Goal: Ask a question

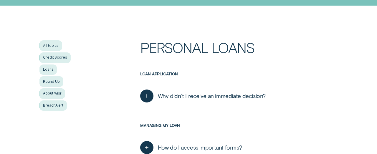
scroll to position [85, 0]
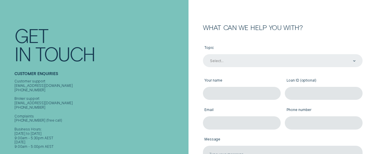
click at [217, 67] on div "Select..." at bounding box center [283, 60] width 160 height 13
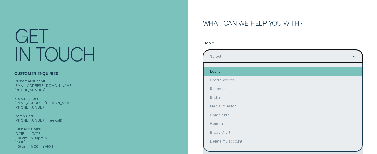
click at [235, 74] on div "Loans" at bounding box center [283, 71] width 158 height 9
type input "Loans"
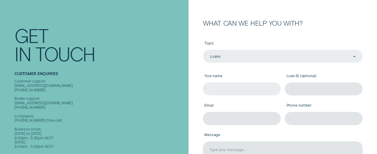
click at [238, 87] on input "Your name" at bounding box center [242, 88] width 78 height 13
type input "Tim Gardiner"
paste input "923345"
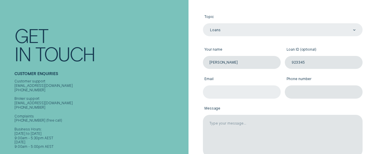
scroll to position [80, 0]
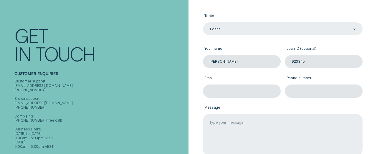
type input "923345"
click at [227, 131] on textarea "Message" at bounding box center [283, 135] width 160 height 42
paste textarea "923345"
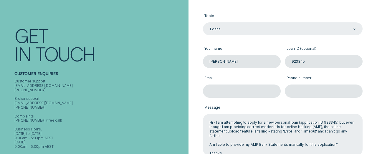
type textarea "Hi - I am attempting to apply for a new personal loan (application ID 923345) b…"
type input "tim@timgardiner.com.au"
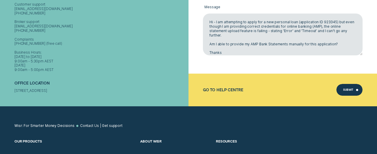
scroll to position [183, 0]
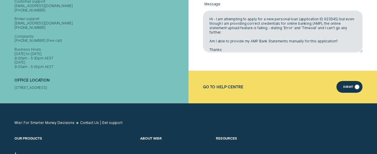
type input "0437886577"
click at [346, 87] on div "Submit" at bounding box center [348, 87] width 10 height 2
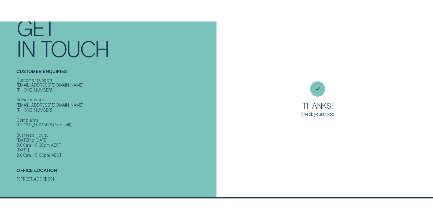
scroll to position [17, 0]
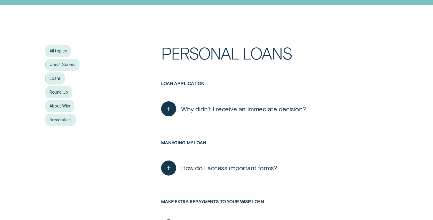
scroll to position [93, 0]
click at [237, 109] on span "Why didn’t I receive an immediate decision?" at bounding box center [243, 109] width 125 height 8
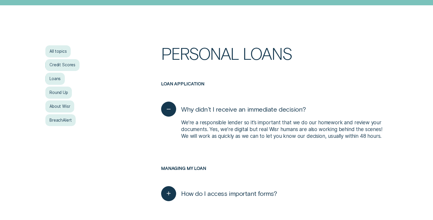
click at [237, 109] on span "Why didn’t I receive an immediate decision?" at bounding box center [243, 109] width 125 height 8
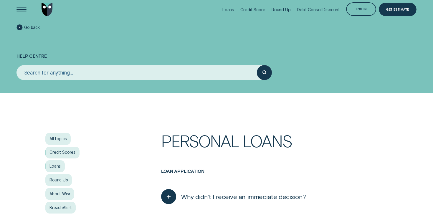
scroll to position [0, 0]
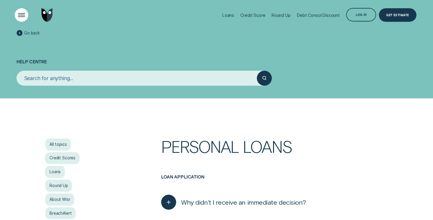
click at [17, 16] on div "Open Menu" at bounding box center [21, 15] width 19 height 19
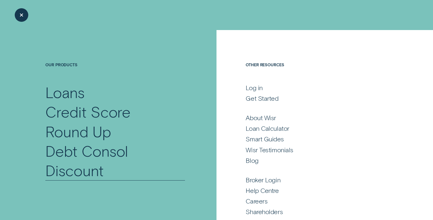
click at [117, 158] on div "Debt Consol Discount" at bounding box center [115, 160] width 140 height 39
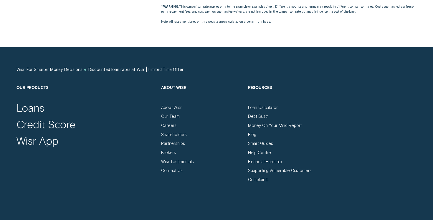
scroll to position [1033, 0]
